Goal: Information Seeking & Learning: Compare options

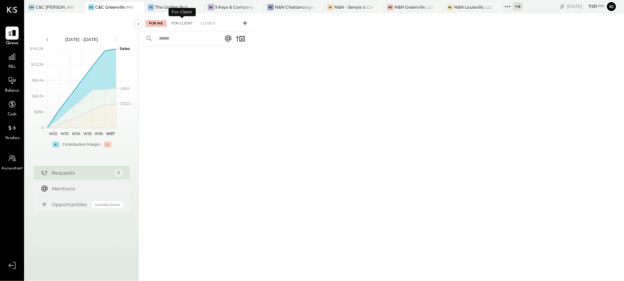
click at [182, 23] on div "For Client" at bounding box center [182, 23] width 28 height 7
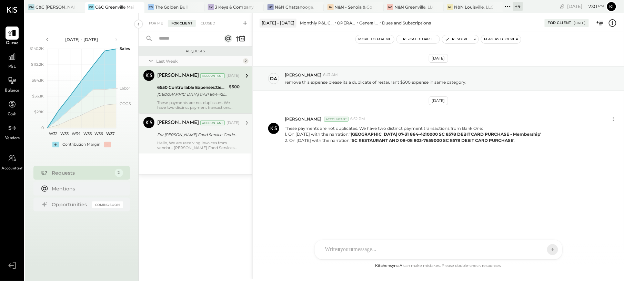
click at [180, 138] on div "For [PERSON_NAME] Food Service Credentials" at bounding box center [197, 134] width 80 height 7
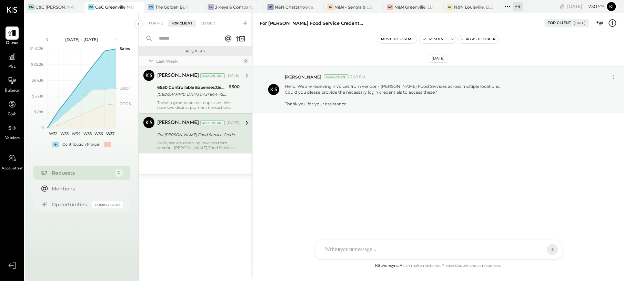
click at [181, 101] on div "These payments are not duplicates. We have two distinct payment transactions fr…" at bounding box center [198, 105] width 82 height 10
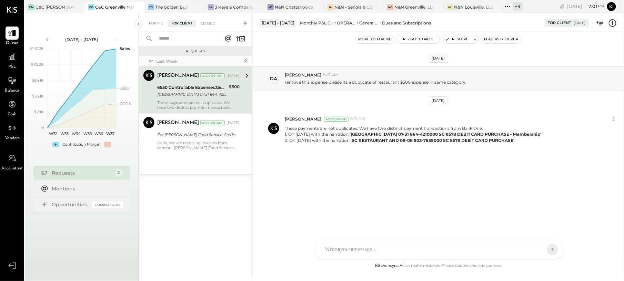
click at [147, 18] on div "For Me For Client Closed" at bounding box center [195, 22] width 114 height 18
click at [154, 24] on div "For Me" at bounding box center [155, 23] width 21 height 7
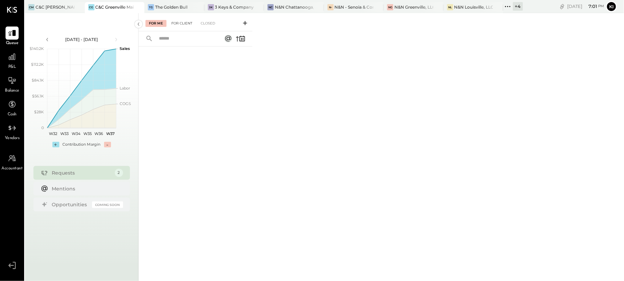
click at [177, 25] on div "For Client" at bounding box center [182, 23] width 28 height 7
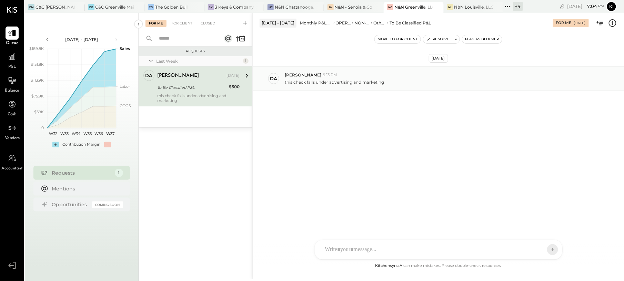
click at [378, 84] on p "this check falls under advertising and marketing" at bounding box center [334, 82] width 99 height 6
copy div "this check falls under advertising and marketing KC Kinjal Chauhan HT Harsh Tal…"
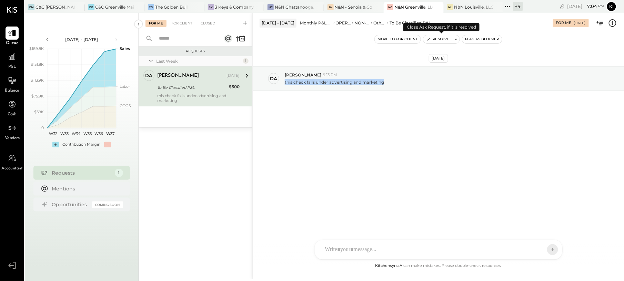
click at [437, 36] on button "Resolve" at bounding box center [437, 39] width 29 height 8
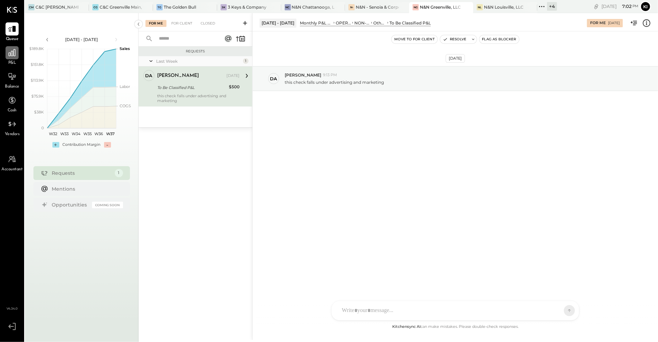
click at [12, 58] on div at bounding box center [12, 52] width 13 height 13
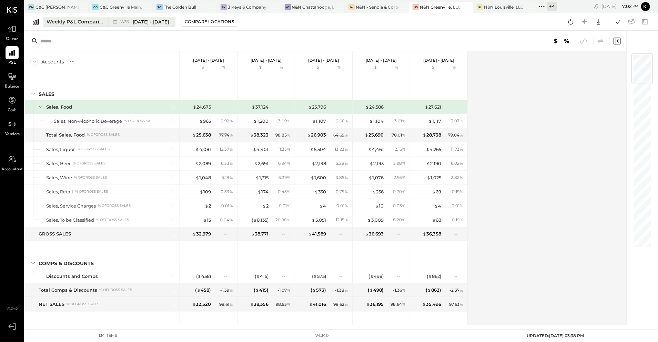
click at [119, 24] on div "W36 [DATE] - [DATE]" at bounding box center [140, 21] width 63 height 9
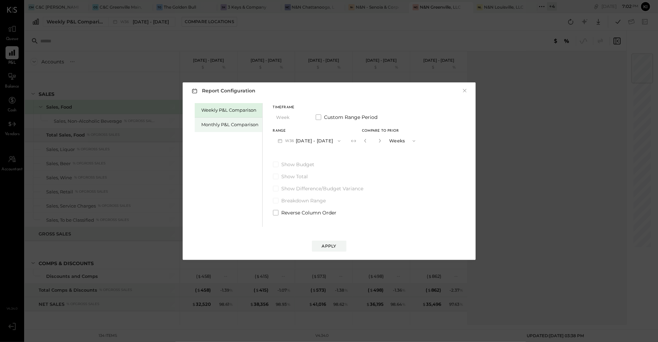
click at [222, 126] on div "Monthly P&L Comparison" at bounding box center [230, 124] width 57 height 7
click at [325, 137] on button "M09 [DATE] - [DATE]" at bounding box center [309, 140] width 73 height 13
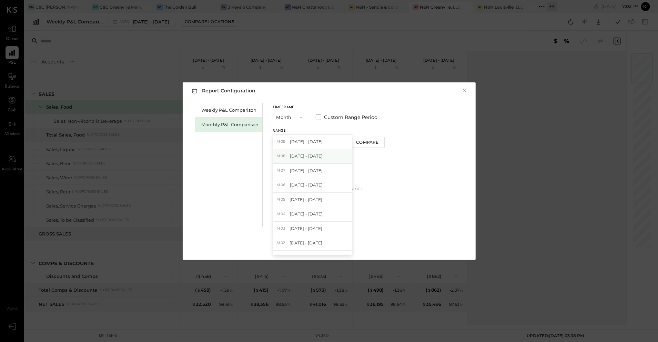
click at [313, 156] on span "[DATE] - [DATE]" at bounding box center [306, 156] width 33 height 6
click at [336, 244] on div "Apply" at bounding box center [329, 246] width 14 height 6
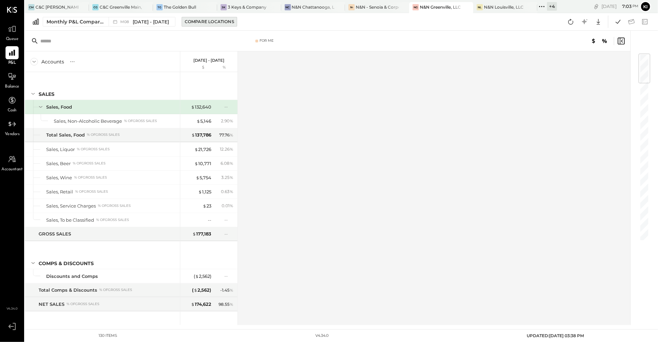
click at [221, 25] on button "Compare Locations" at bounding box center [209, 22] width 55 height 10
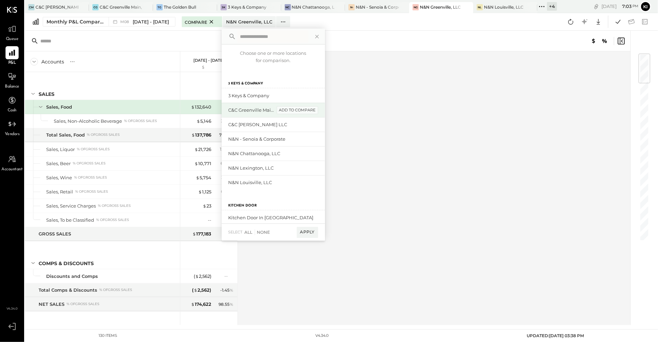
click at [305, 113] on div "add to compare" at bounding box center [297, 110] width 41 height 8
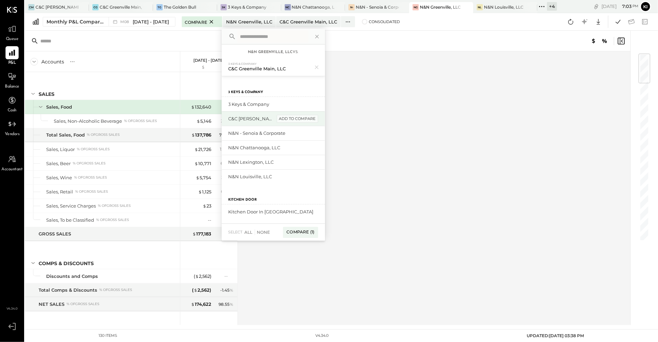
click at [298, 120] on div "add to compare" at bounding box center [297, 119] width 41 height 8
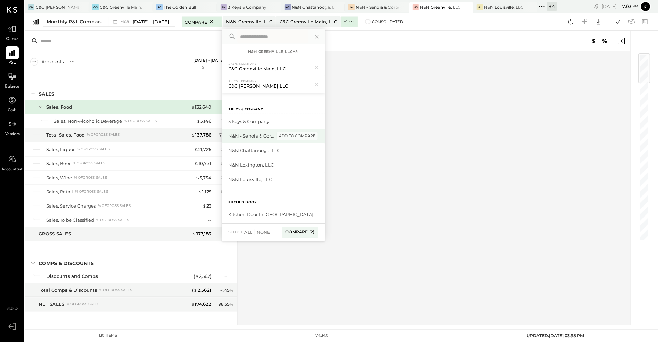
click at [300, 135] on div "add to compare" at bounding box center [297, 136] width 41 height 8
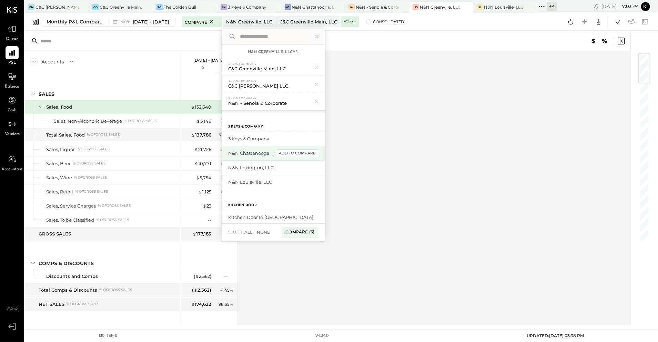
click at [300, 151] on div "add to compare" at bounding box center [297, 153] width 41 height 8
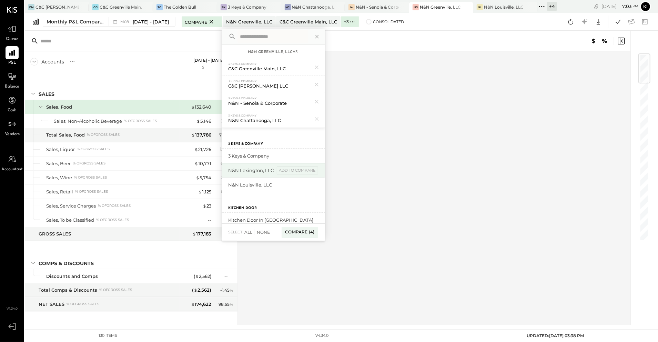
click at [298, 164] on div "N&N Lexington, LLC add to compare" at bounding box center [273, 170] width 103 height 14
click at [298, 170] on div "add to compare" at bounding box center [297, 170] width 41 height 8
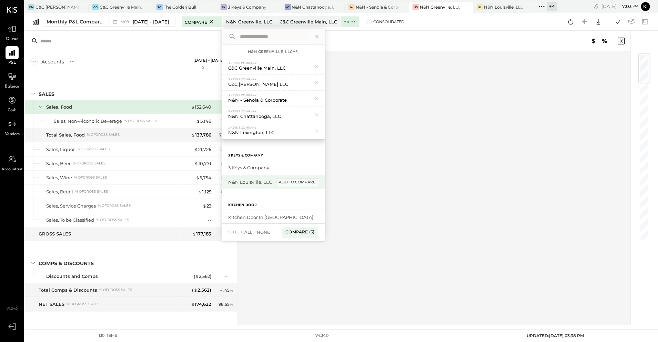
click at [297, 179] on div "add to compare" at bounding box center [297, 182] width 41 height 8
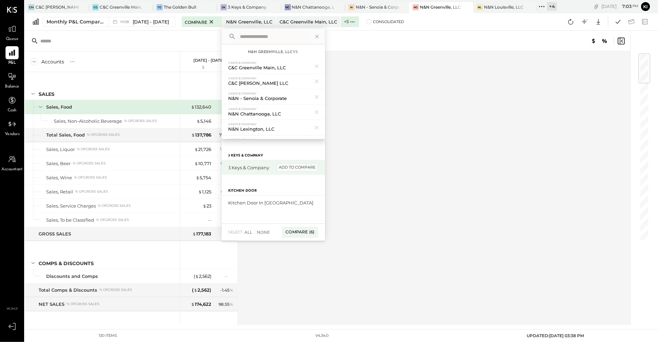
click at [295, 169] on div "add to compare" at bounding box center [297, 167] width 41 height 8
click at [287, 228] on div "Compare (7)" at bounding box center [300, 232] width 36 height 11
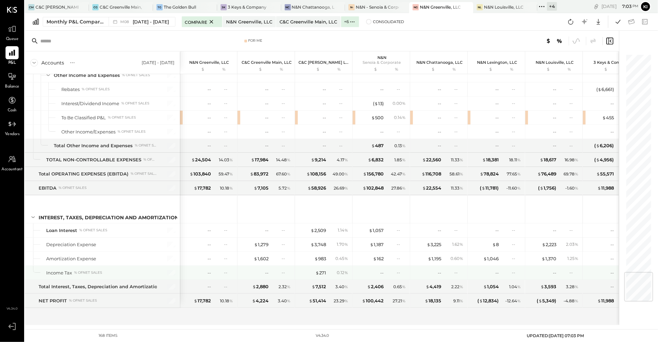
scroll to position [1797, 0]
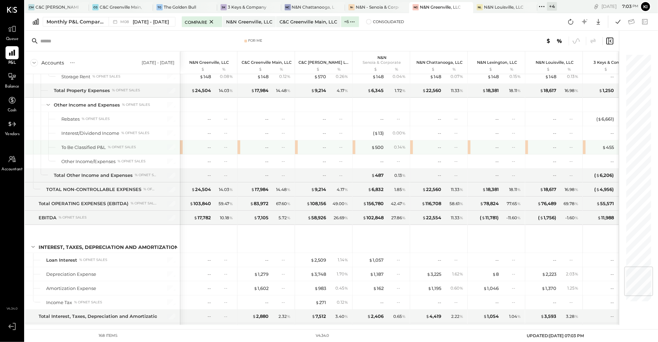
click at [354, 154] on div "$ 500 0.14 %" at bounding box center [380, 147] width 57 height 14
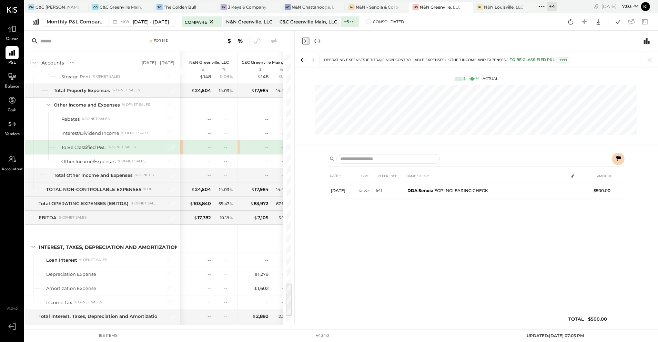
click at [303, 42] on icon "Close panel" at bounding box center [305, 41] width 8 height 8
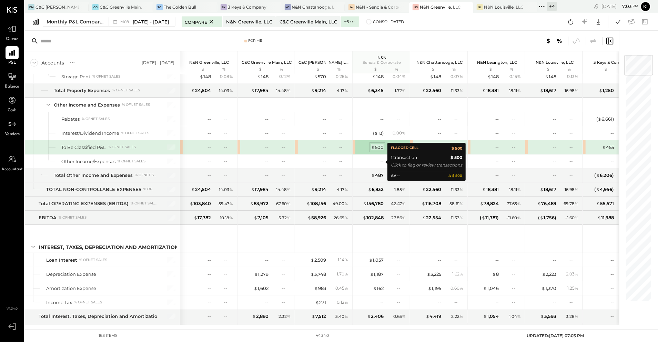
click at [376, 151] on div "$ 500" at bounding box center [377, 147] width 12 height 7
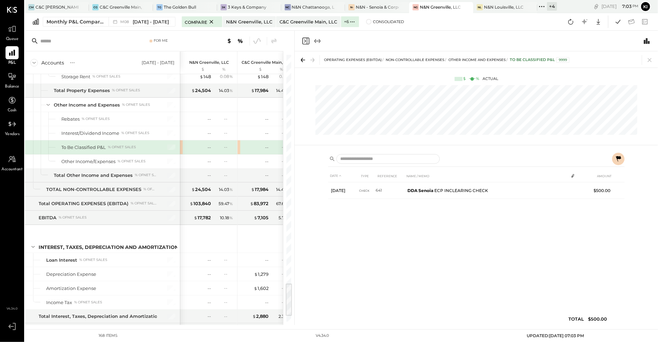
click at [303, 41] on icon "Close panel" at bounding box center [305, 41] width 8 height 8
